Goal: Information Seeking & Learning: Learn about a topic

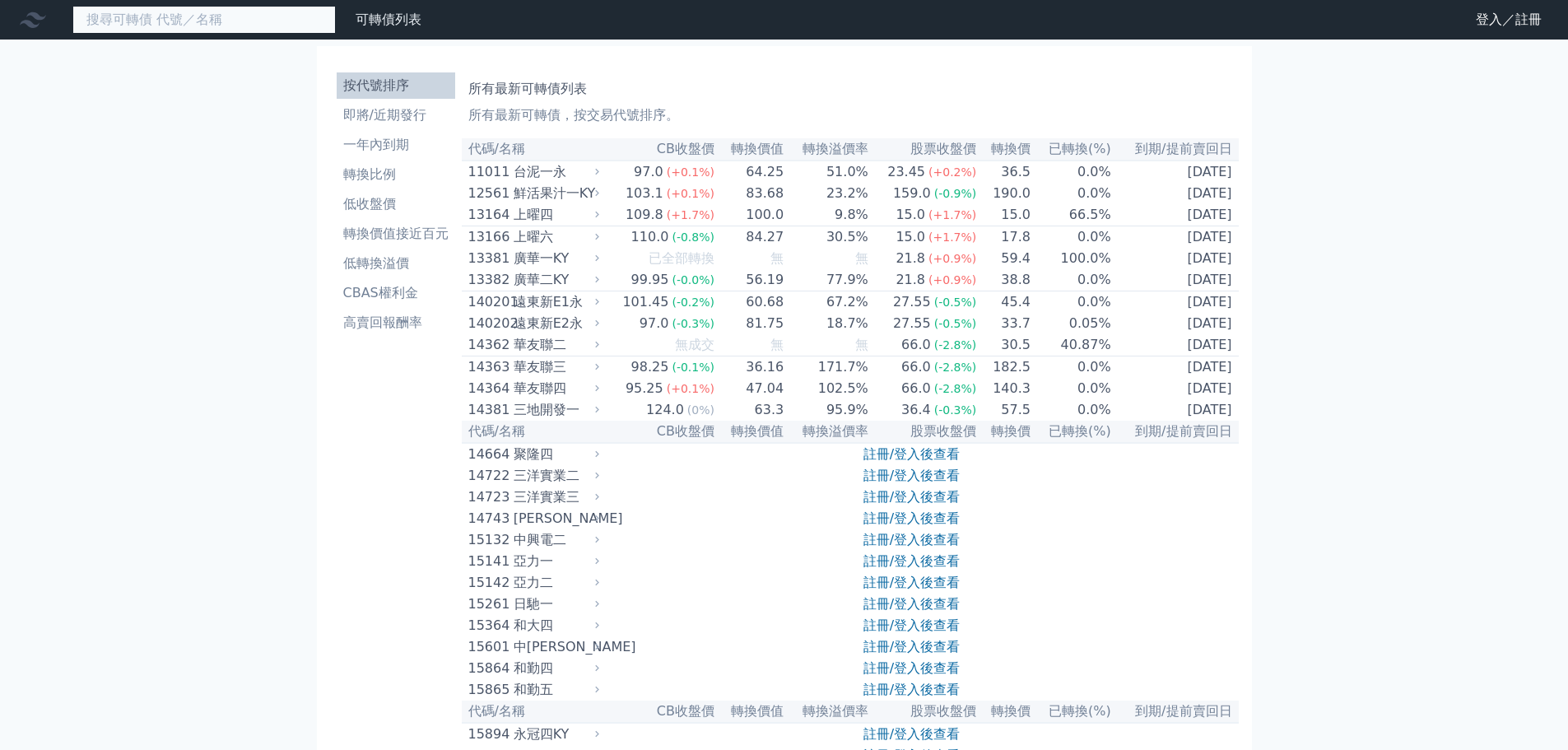
click at [199, 25] on input at bounding box center [204, 19] width 264 height 28
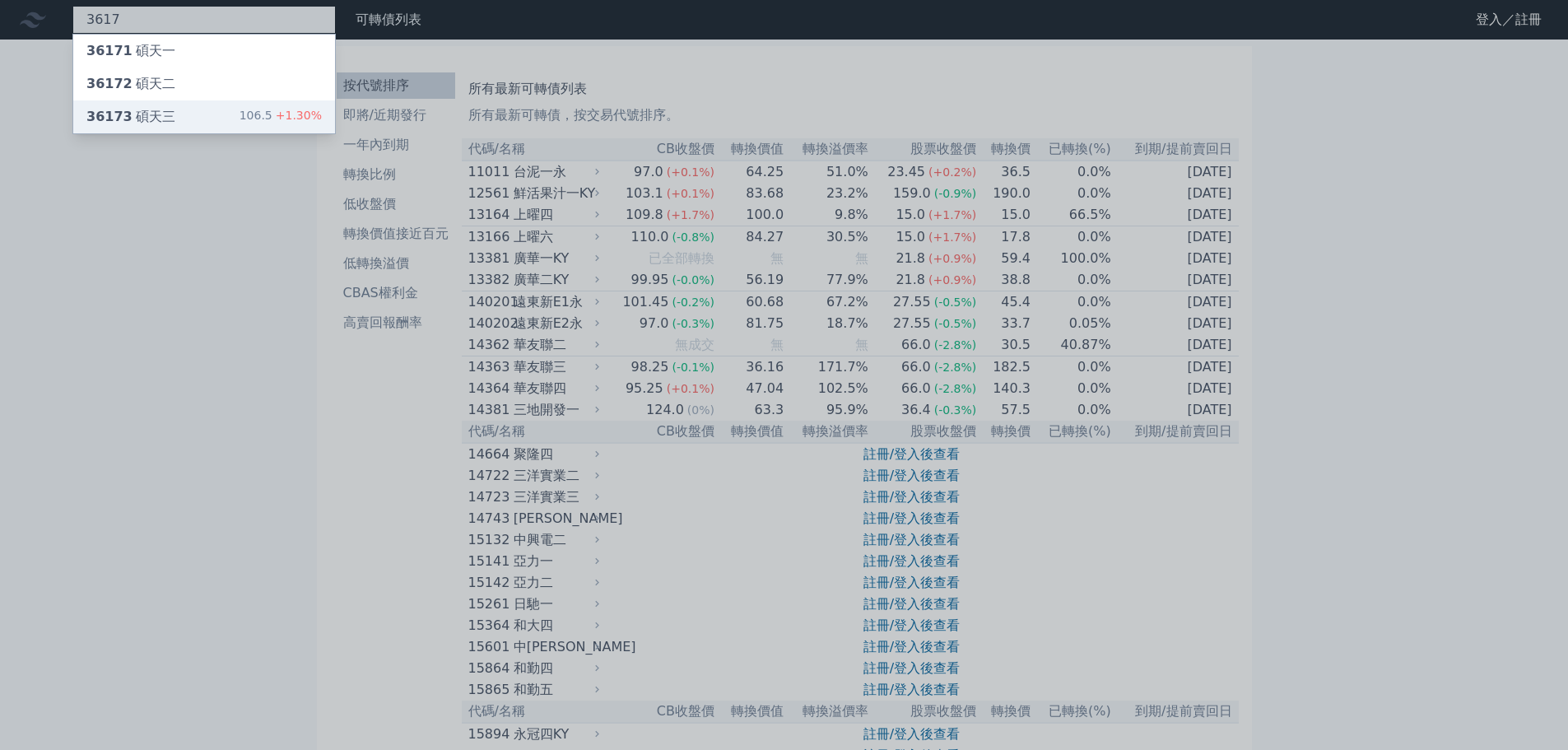
type input "3617"
click at [219, 109] on div "36173 碩天三 106.5 +1.30%" at bounding box center [204, 117] width 262 height 33
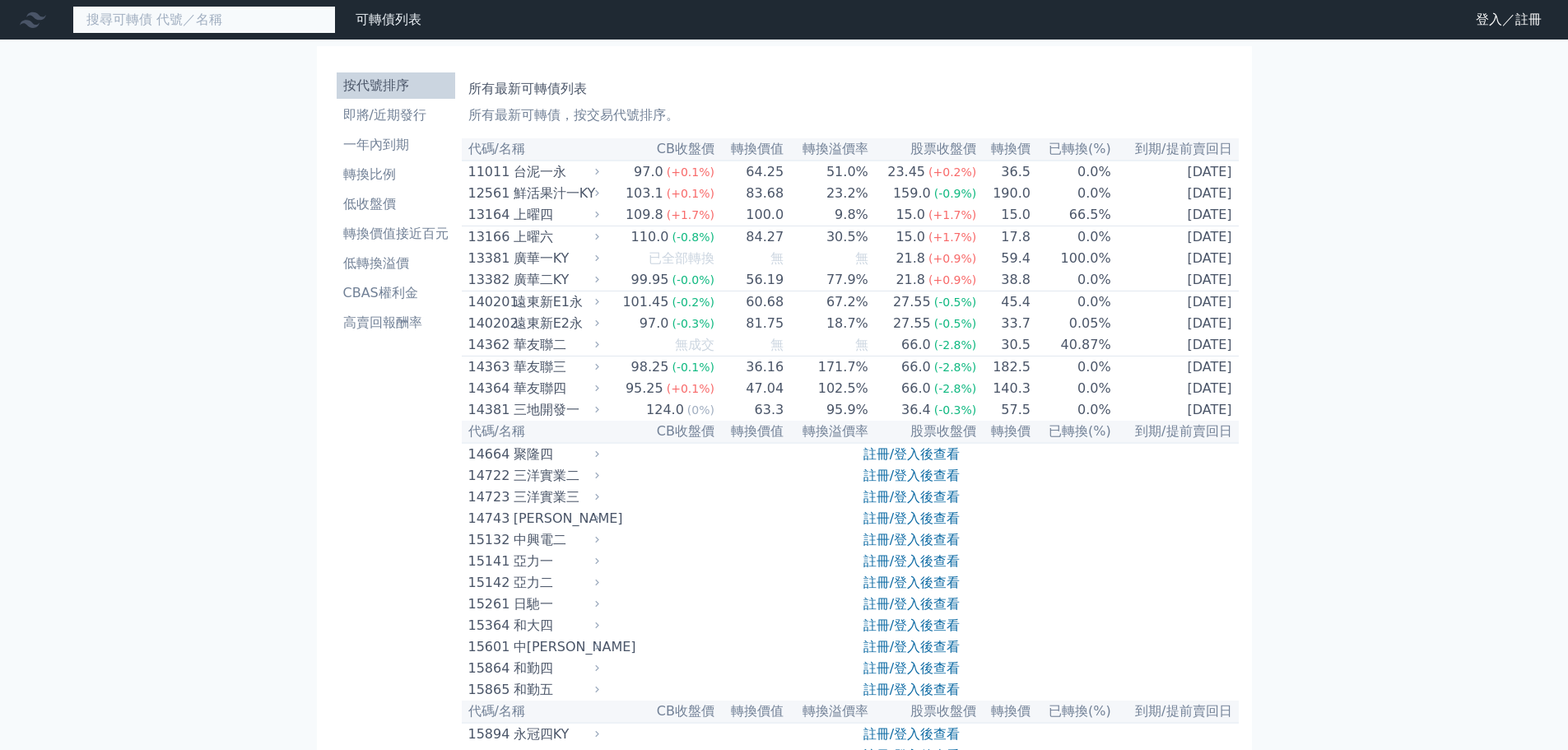
click at [186, 19] on input at bounding box center [204, 19] width 264 height 28
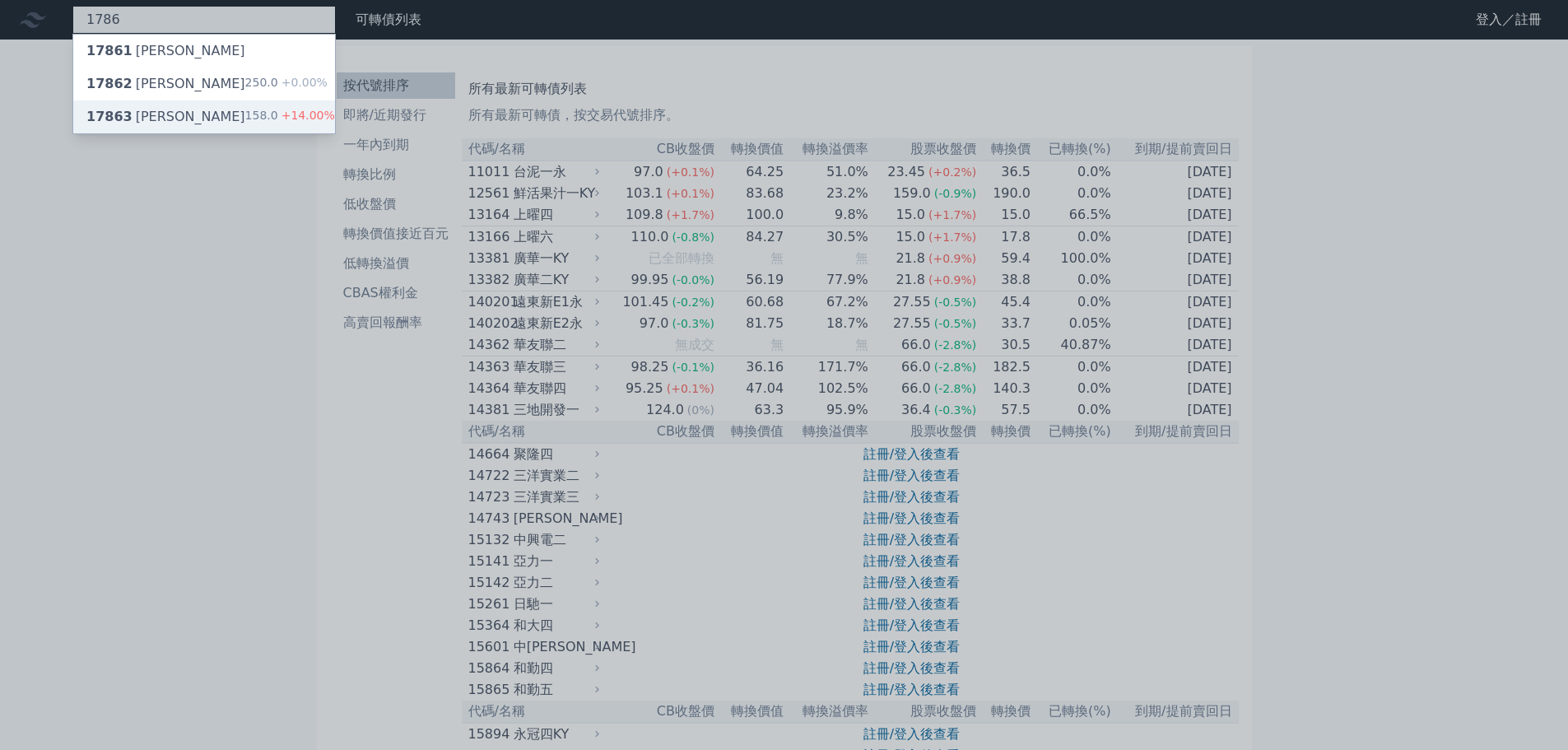
type input "1786"
click at [214, 110] on div "17863 科妍三 158.0 +14.00%" at bounding box center [204, 117] width 262 height 33
